Goal: Transaction & Acquisition: Purchase product/service

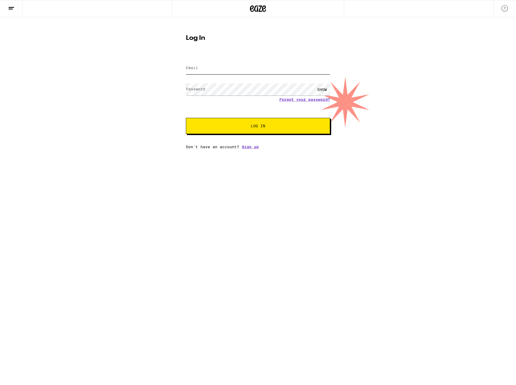
type input "[EMAIL_ADDRESS][DOMAIN_NAME]"
click at [265, 126] on span "Log In" at bounding box center [258, 126] width 15 height 4
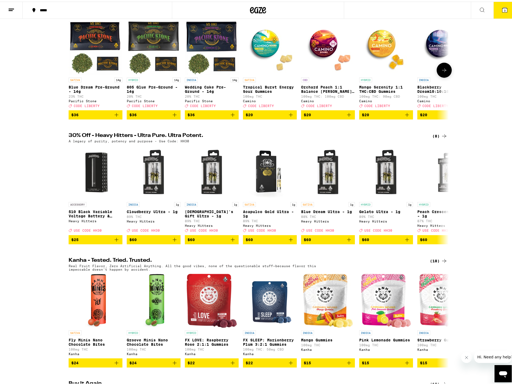
scroll to position [81, 0]
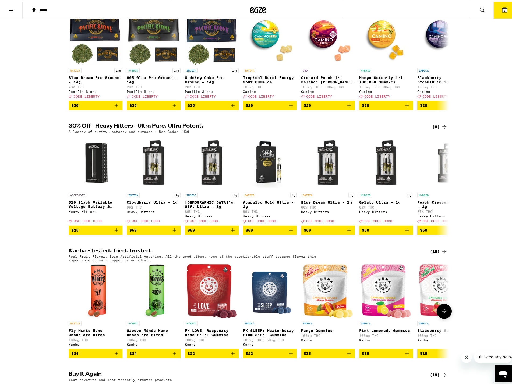
click at [277, 308] on img "Open page for FX SLEEP: Marionberry Plum 3:2:1 Gummies from Kanha" at bounding box center [270, 290] width 45 height 54
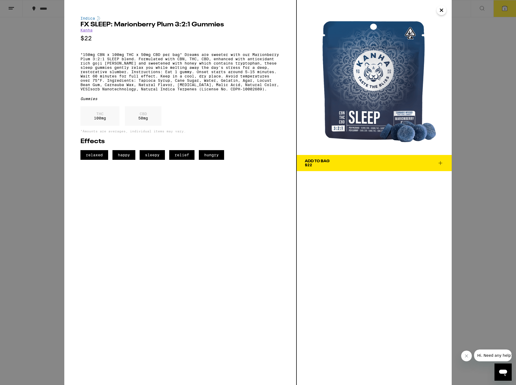
drag, startPoint x: 143, startPoint y: 55, endPoint x: 145, endPoint y: 54, distance: 2.9
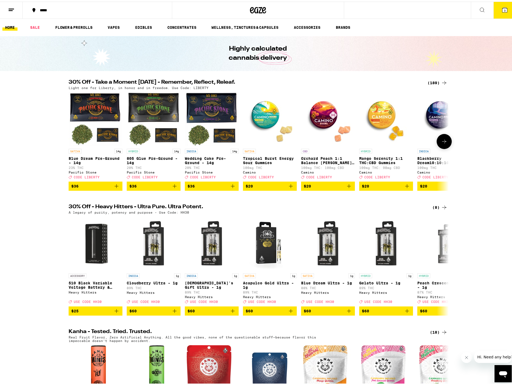
click at [444, 143] on icon at bounding box center [444, 140] width 6 height 6
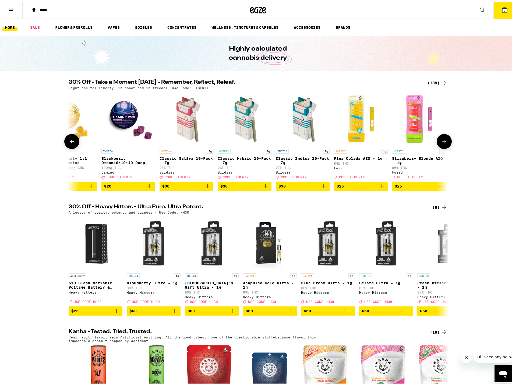
scroll to position [0, 320]
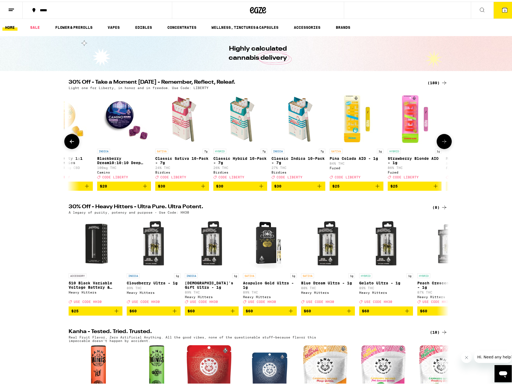
click at [106, 162] on p "Blackberry Dream10:10:10 Deep Sleep Gummies" at bounding box center [124, 159] width 54 height 9
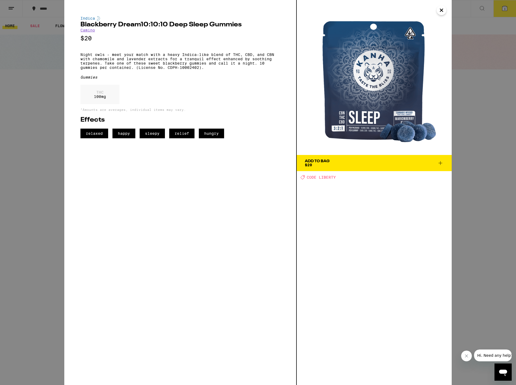
click at [441, 163] on icon at bounding box center [441, 163] width 4 height 4
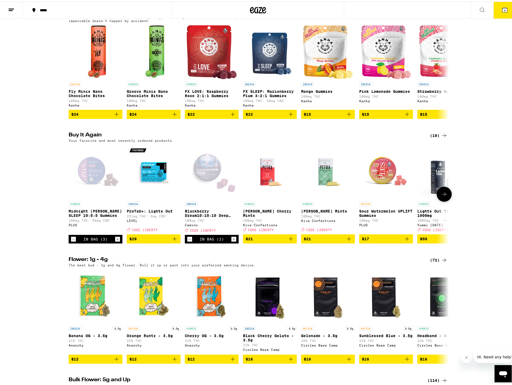
scroll to position [377, 0]
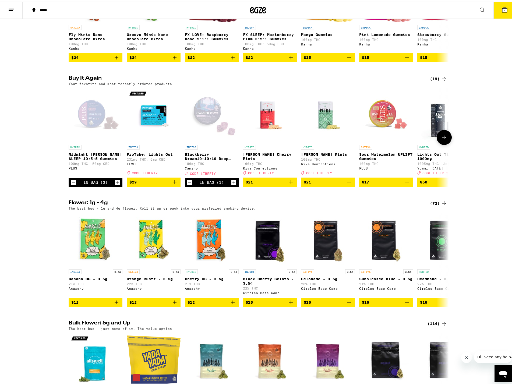
click at [232, 184] on icon "Increment" at bounding box center [233, 181] width 5 height 6
click at [290, 184] on icon "Add to bag" at bounding box center [291, 180] width 6 height 6
click at [290, 184] on icon "Increment" at bounding box center [292, 181] width 5 height 6
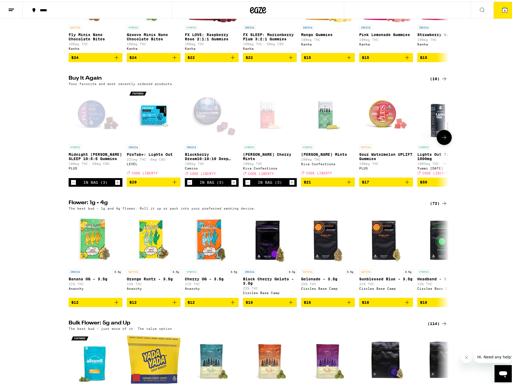
click at [347, 184] on icon "Add to bag" at bounding box center [349, 180] width 6 height 6
click at [348, 184] on icon "Increment" at bounding box center [350, 181] width 5 height 6
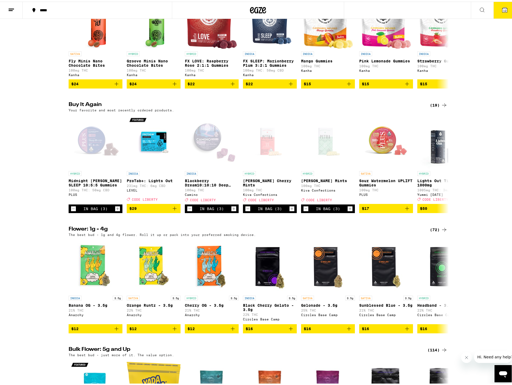
scroll to position [323, 0]
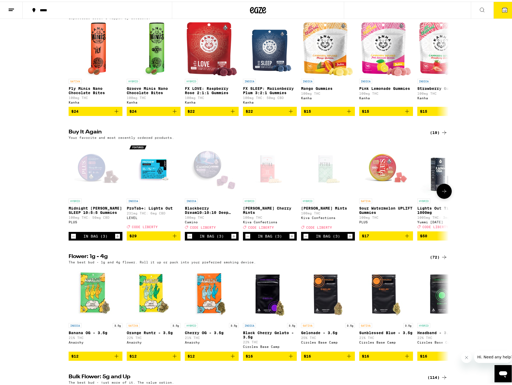
click at [440, 197] on button at bounding box center [444, 189] width 15 height 15
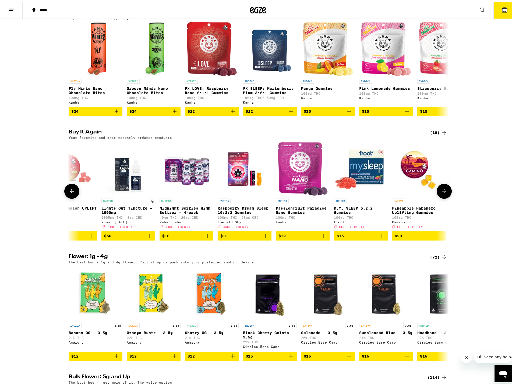
scroll to position [0, 320]
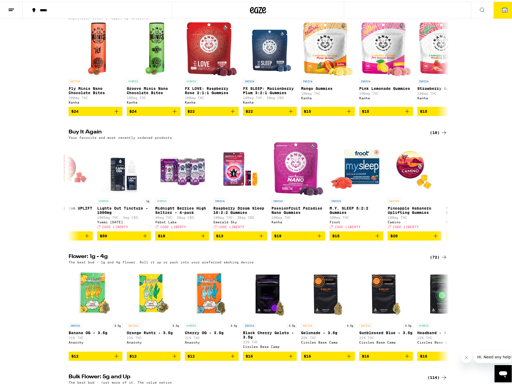
click at [503, 8] on icon at bounding box center [504, 8] width 5 height 5
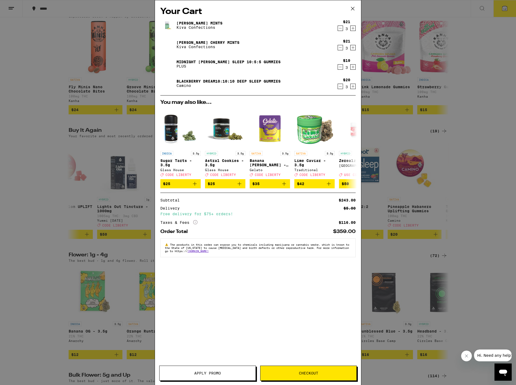
click at [219, 372] on span "Apply Promo" at bounding box center [207, 373] width 27 height 4
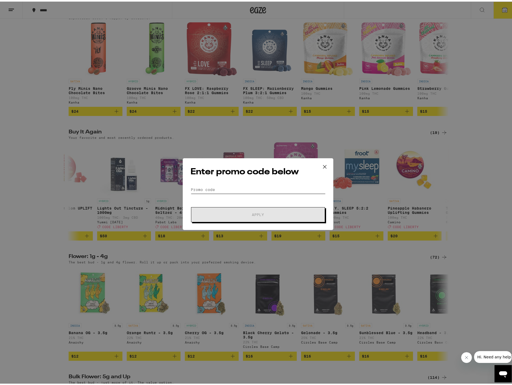
click at [210, 190] on input "Promo Code" at bounding box center [258, 188] width 135 height 8
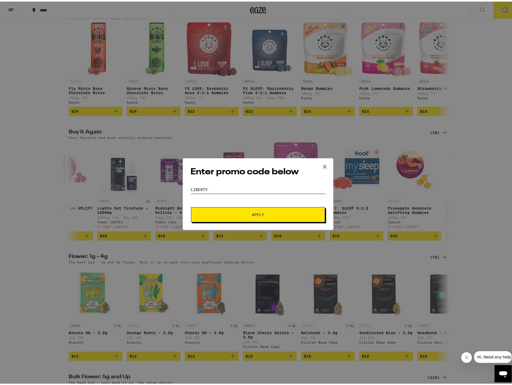
type input "LIBERTY"
click at [191, 206] on button "Apply" at bounding box center [258, 213] width 134 height 15
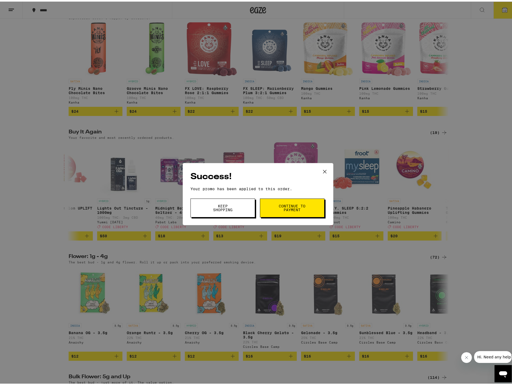
click at [289, 208] on span "Continue to payment" at bounding box center [292, 207] width 27 height 8
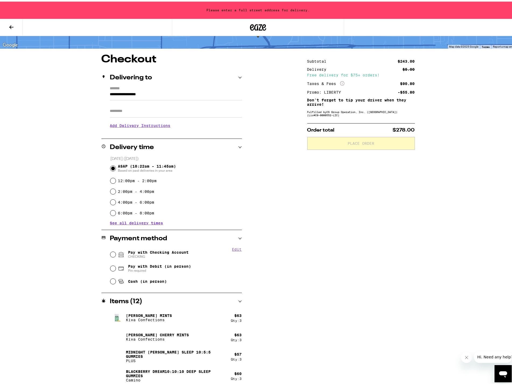
scroll to position [31, 0]
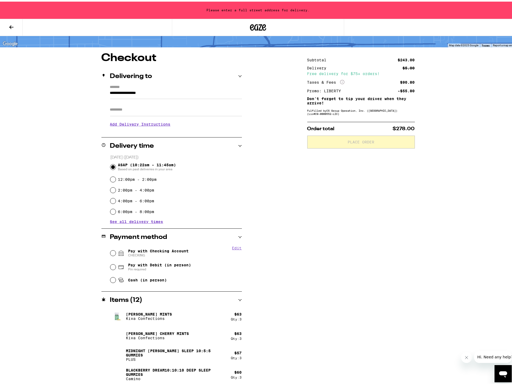
click at [161, 262] on span "Pay with Debit (in person)" at bounding box center [159, 263] width 63 height 4
click at [116, 263] on input "Pay with Debit (in person) Pin required" at bounding box center [112, 265] width 5 height 5
radio input "true"
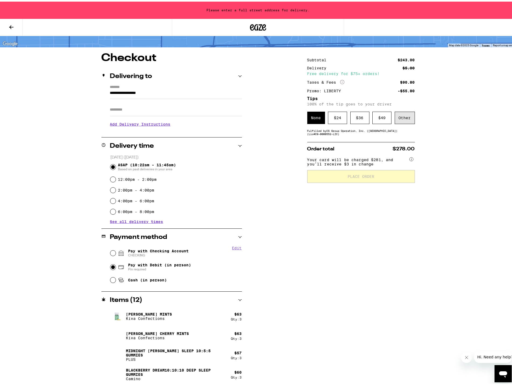
click at [396, 115] on div "Other" at bounding box center [405, 116] width 20 height 12
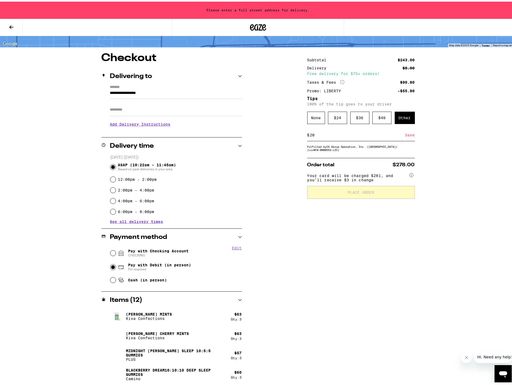
type input "20"
click at [409, 135] on div "Save" at bounding box center [410, 134] width 10 height 12
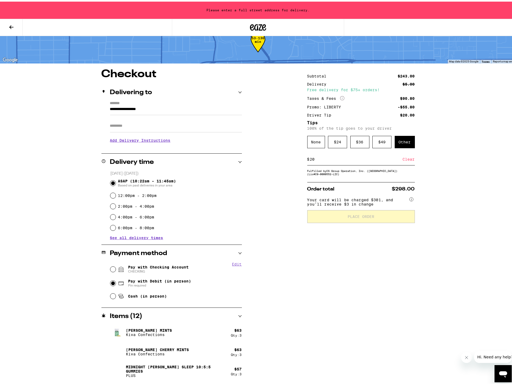
scroll to position [0, 0]
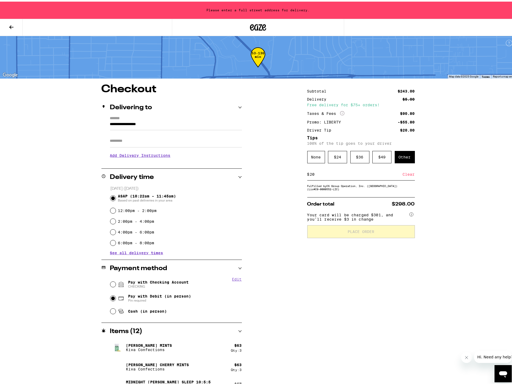
click at [142, 206] on div "12:00pm - 2:00pm" at bounding box center [176, 209] width 132 height 11
click at [140, 209] on label "12:00pm - 2:00pm" at bounding box center [137, 209] width 39 height 4
click at [116, 209] on input "12:00pm - 2:00pm" at bounding box center [112, 208] width 5 height 5
radio input "true"
click at [138, 196] on span "ASAP (10:22am - 11:45am) Based on past deliveries in your area" at bounding box center [147, 196] width 58 height 9
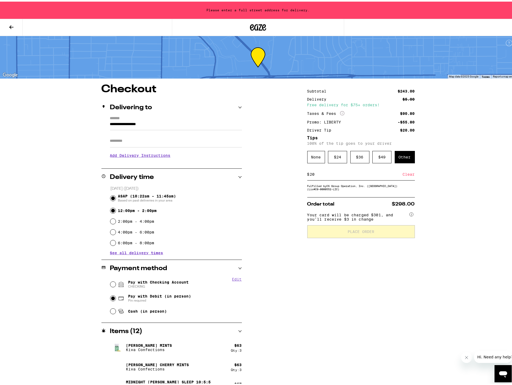
click at [116, 196] on input "ASAP (10:22am - 11:45am) Based on past deliveries in your area" at bounding box center [112, 196] width 5 height 5
radio input "true"
click at [144, 122] on input "**********" at bounding box center [176, 123] width 132 height 9
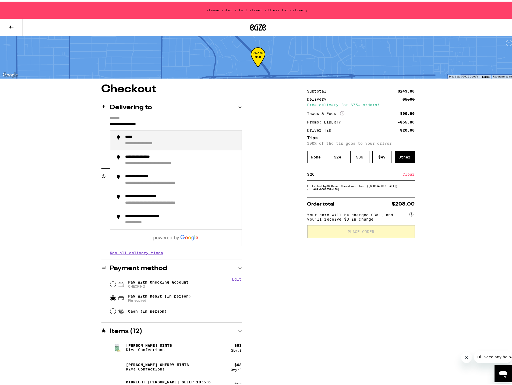
click at [144, 122] on input "**********" at bounding box center [176, 123] width 132 height 9
click at [144, 123] on input "**********" at bounding box center [176, 123] width 132 height 9
click at [144, 122] on input "**********" at bounding box center [176, 123] width 132 height 9
click at [152, 142] on div "**********" at bounding box center [139, 142] width 29 height 5
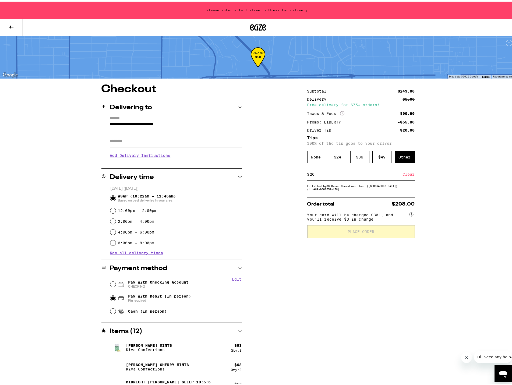
type input "**********"
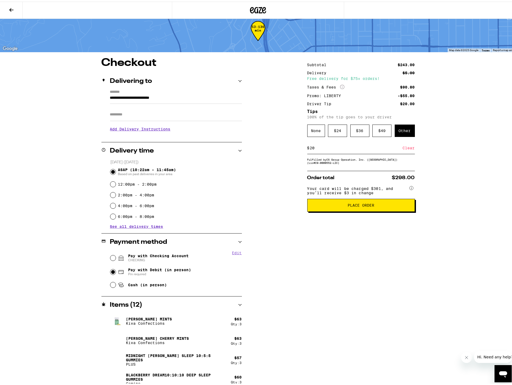
scroll to position [14, 0]
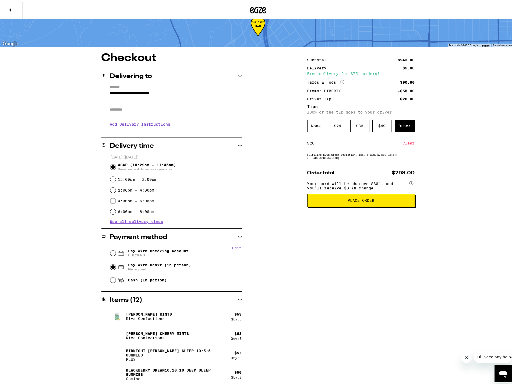
click at [371, 201] on span "Place Order" at bounding box center [361, 199] width 27 height 4
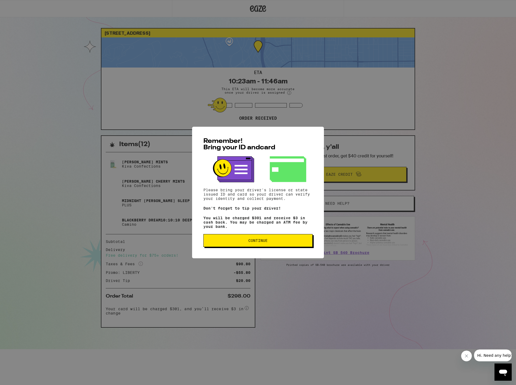
click at [256, 242] on span "Continue" at bounding box center [257, 241] width 19 height 4
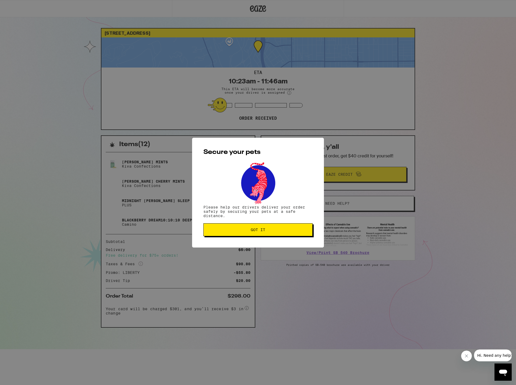
click at [267, 227] on button "Got it" at bounding box center [257, 229] width 109 height 13
